Goal: Transaction & Acquisition: Purchase product/service

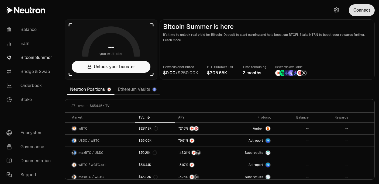
click at [363, 11] on button "Connect" at bounding box center [361, 10] width 26 height 12
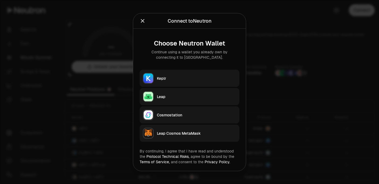
click at [180, 80] on div "Keplr" at bounding box center [196, 77] width 79 height 5
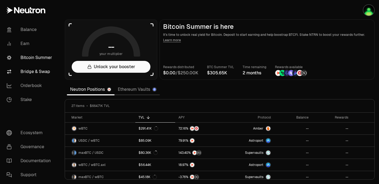
click at [41, 71] on link "Bridge & Swap" at bounding box center [30, 72] width 56 height 14
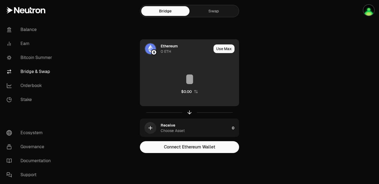
click at [161, 48] on div "Ethereum" at bounding box center [168, 45] width 17 height 5
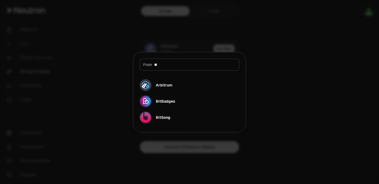
type input "*"
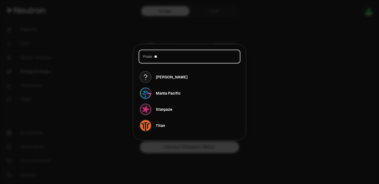
type input "*"
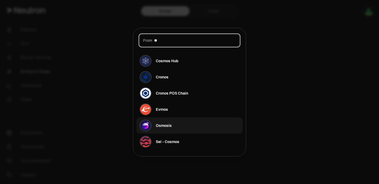
type input "**"
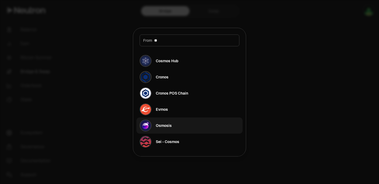
click at [160, 126] on div "Osmosis" at bounding box center [164, 125] width 16 height 5
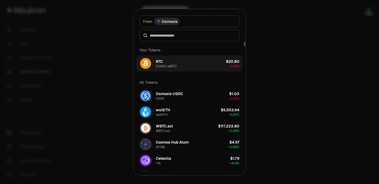
click at [163, 61] on div "BTC 0.0001 allBTC" at bounding box center [166, 63] width 21 height 10
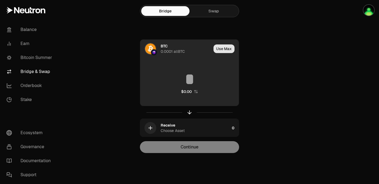
click at [227, 49] on button "Use Max" at bounding box center [223, 48] width 21 height 9
type input "*********"
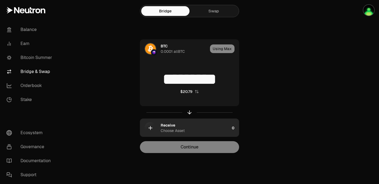
click at [179, 131] on div "Choose Asset" at bounding box center [172, 130] width 24 height 5
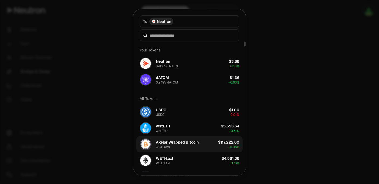
click at [176, 145] on div "Axelar Wrapped Bitcoin wBTC.axl" at bounding box center [177, 144] width 43 height 10
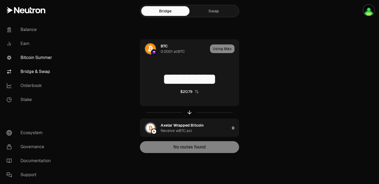
click at [45, 59] on link "Bitcoin Summer" at bounding box center [30, 58] width 56 height 14
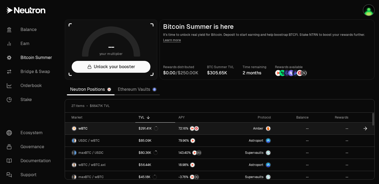
click at [81, 129] on span "wBTC" at bounding box center [82, 128] width 9 height 4
click at [365, 129] on icon at bounding box center [366, 128] width 2 height 3
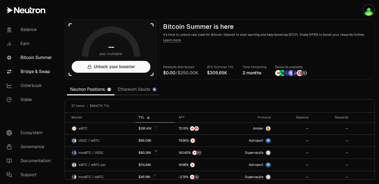
click at [26, 71] on link "Bridge & Swap" at bounding box center [30, 72] width 56 height 14
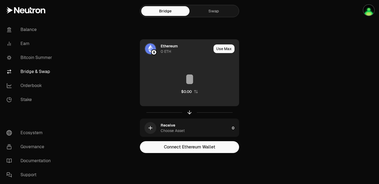
click at [164, 48] on div "Ethereum" at bounding box center [168, 45] width 17 height 5
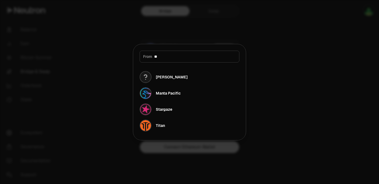
type input "*"
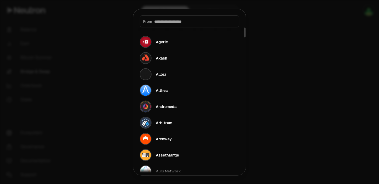
click at [285, 43] on div at bounding box center [189, 92] width 379 height 184
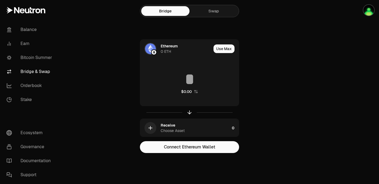
click at [212, 14] on link "Swap" at bounding box center [213, 11] width 48 height 10
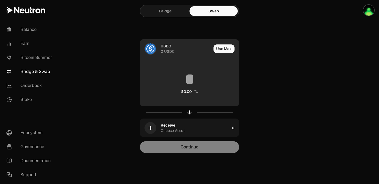
click at [173, 46] on div "USDC 0 USDC" at bounding box center [185, 48] width 51 height 11
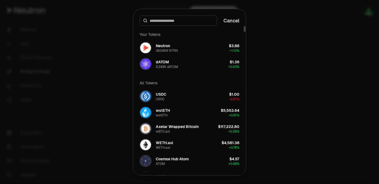
click at [103, 100] on div at bounding box center [189, 92] width 379 height 184
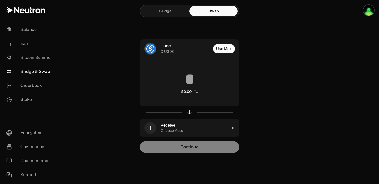
click at [163, 11] on link "Bridge" at bounding box center [165, 11] width 48 height 10
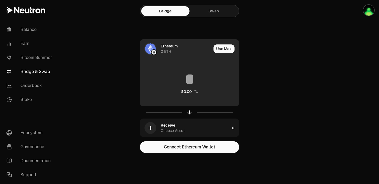
click at [154, 48] on img at bounding box center [150, 48] width 11 height 11
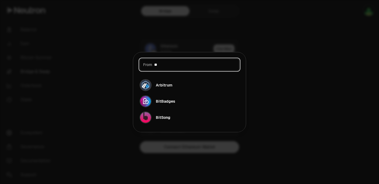
type input "*"
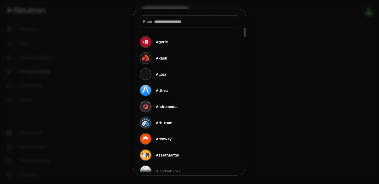
click at [330, 92] on div at bounding box center [189, 92] width 379 height 184
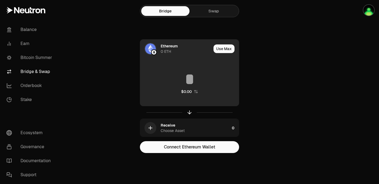
click at [162, 48] on div "Ethereum" at bounding box center [168, 45] width 17 height 5
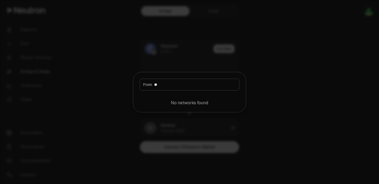
type input "*"
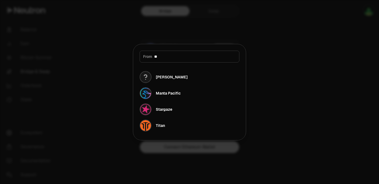
type input "*"
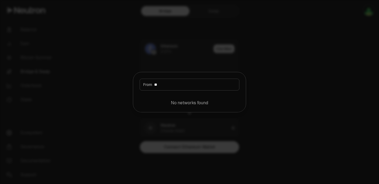
type input "*"
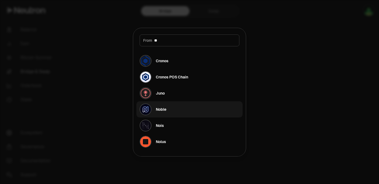
type input "**"
click at [163, 108] on div "Noble" at bounding box center [161, 109] width 11 height 5
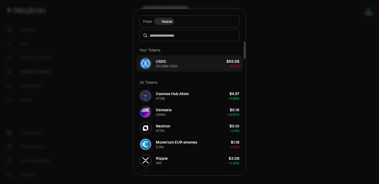
click at [164, 62] on div "USDC" at bounding box center [161, 60] width 11 height 5
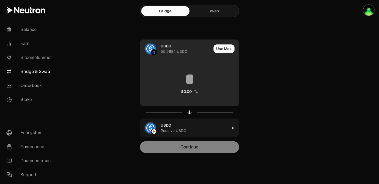
click at [186, 84] on input at bounding box center [189, 79] width 99 height 16
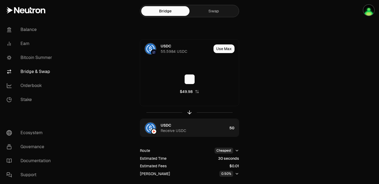
scroll to position [36, 0]
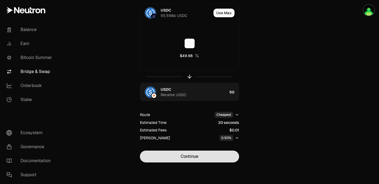
type input "**"
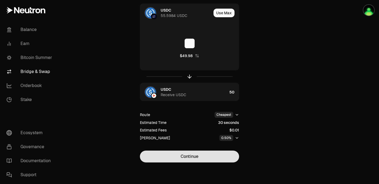
click at [191, 156] on button "Continue" at bounding box center [189, 157] width 99 height 12
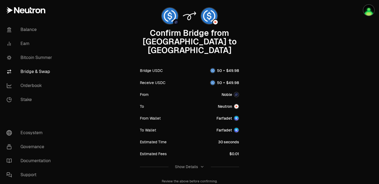
scroll to position [69, 0]
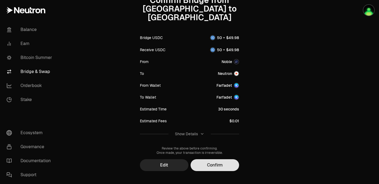
click at [204, 159] on button "Confirm" at bounding box center [214, 165] width 48 height 12
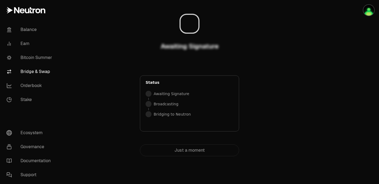
scroll to position [0, 0]
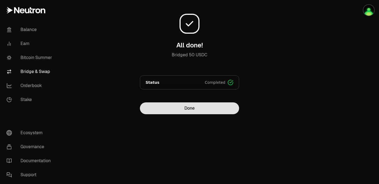
click at [184, 108] on button "Done" at bounding box center [189, 108] width 99 height 12
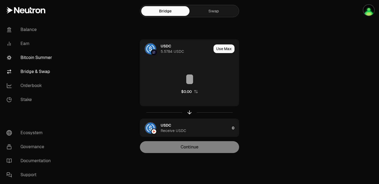
click at [42, 60] on link "Bitcoin Summer" at bounding box center [30, 58] width 56 height 14
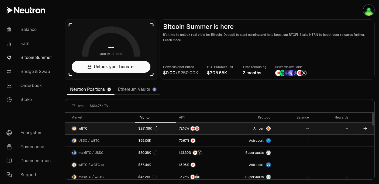
click at [365, 128] on icon at bounding box center [364, 128] width 5 height 5
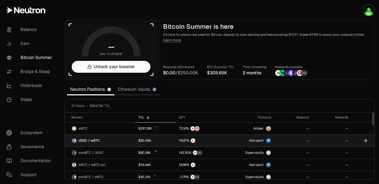
click at [364, 140] on icon at bounding box center [364, 140] width 5 height 5
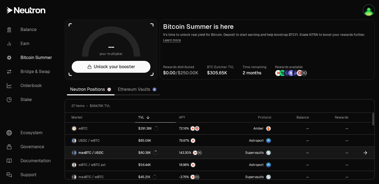
click at [366, 152] on icon at bounding box center [364, 152] width 5 height 5
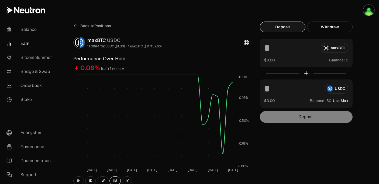
click at [338, 100] on button "Use Max" at bounding box center [340, 100] width 15 height 5
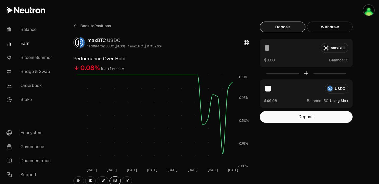
type input "**"
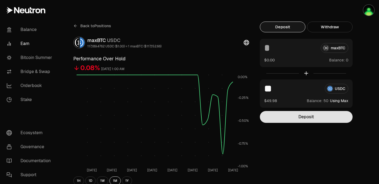
click at [298, 117] on button "Deposit" at bounding box center [306, 117] width 93 height 12
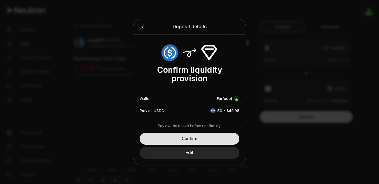
click at [201, 139] on button "Confirm" at bounding box center [189, 139] width 100 height 12
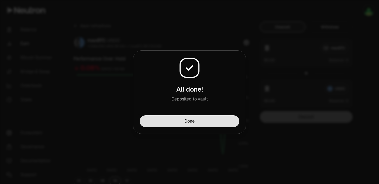
click at [198, 119] on button "Done" at bounding box center [189, 121] width 100 height 12
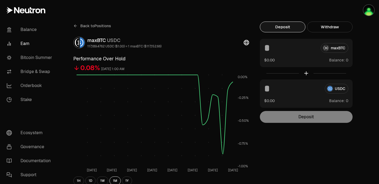
click at [91, 26] on span "Back to Positions" at bounding box center [95, 25] width 31 height 5
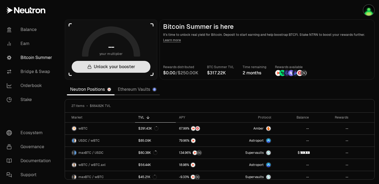
click at [120, 69] on button "Unlock your booster" at bounding box center [111, 67] width 79 height 12
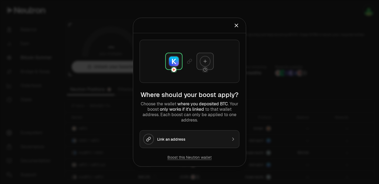
click at [235, 27] on icon "Close" at bounding box center [236, 25] width 6 height 6
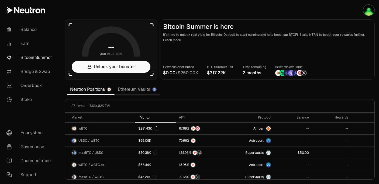
click at [134, 90] on link "Ethereum Vaults" at bounding box center [136, 89] width 45 height 11
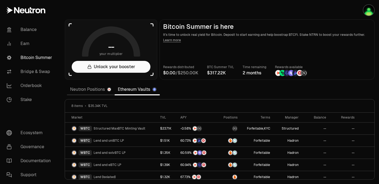
click at [93, 88] on link "Neutron Positions" at bounding box center [91, 89] width 48 height 11
